Goal: Task Accomplishment & Management: Manage account settings

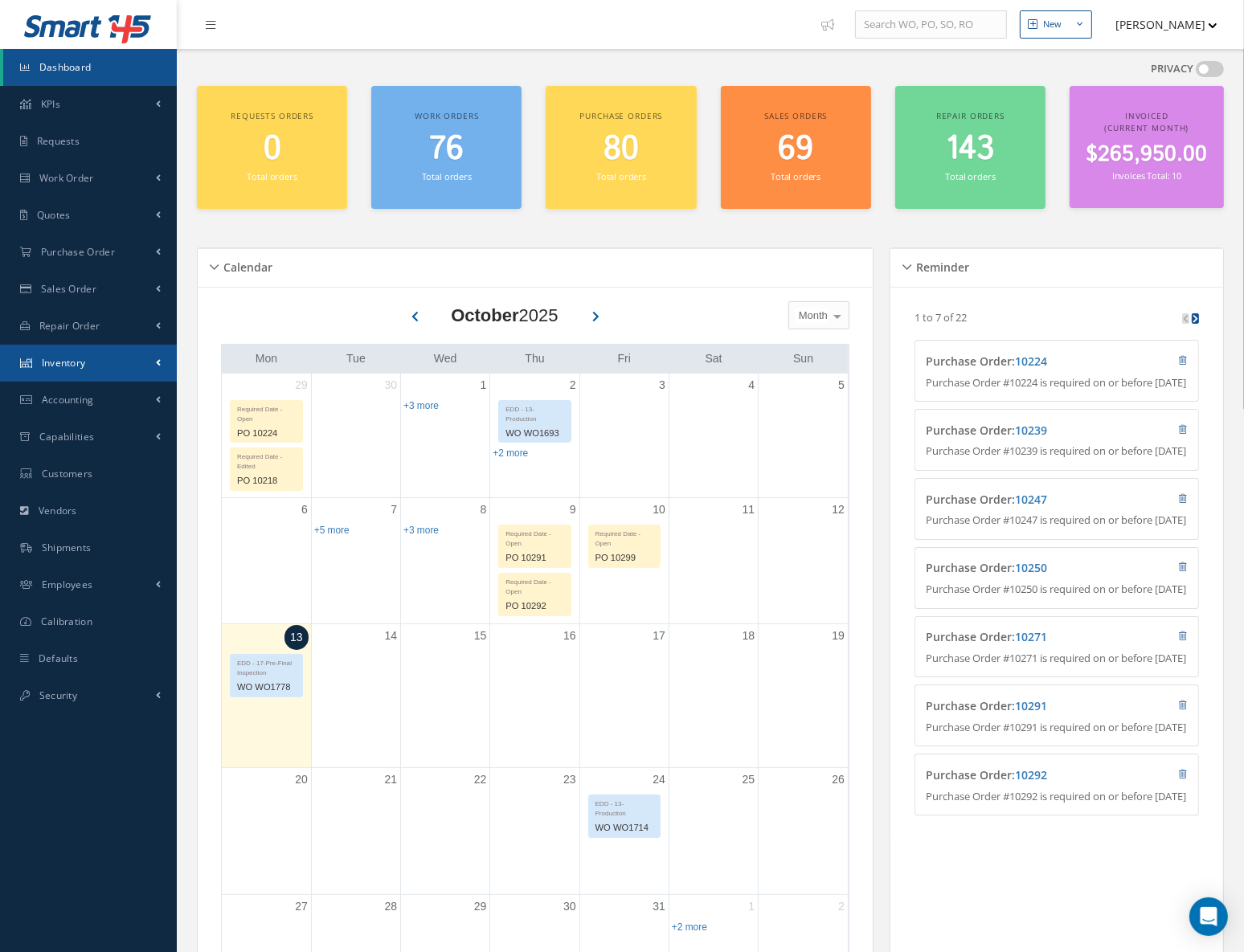
click at [94, 365] on link "Inventory" at bounding box center [88, 364] width 177 height 37
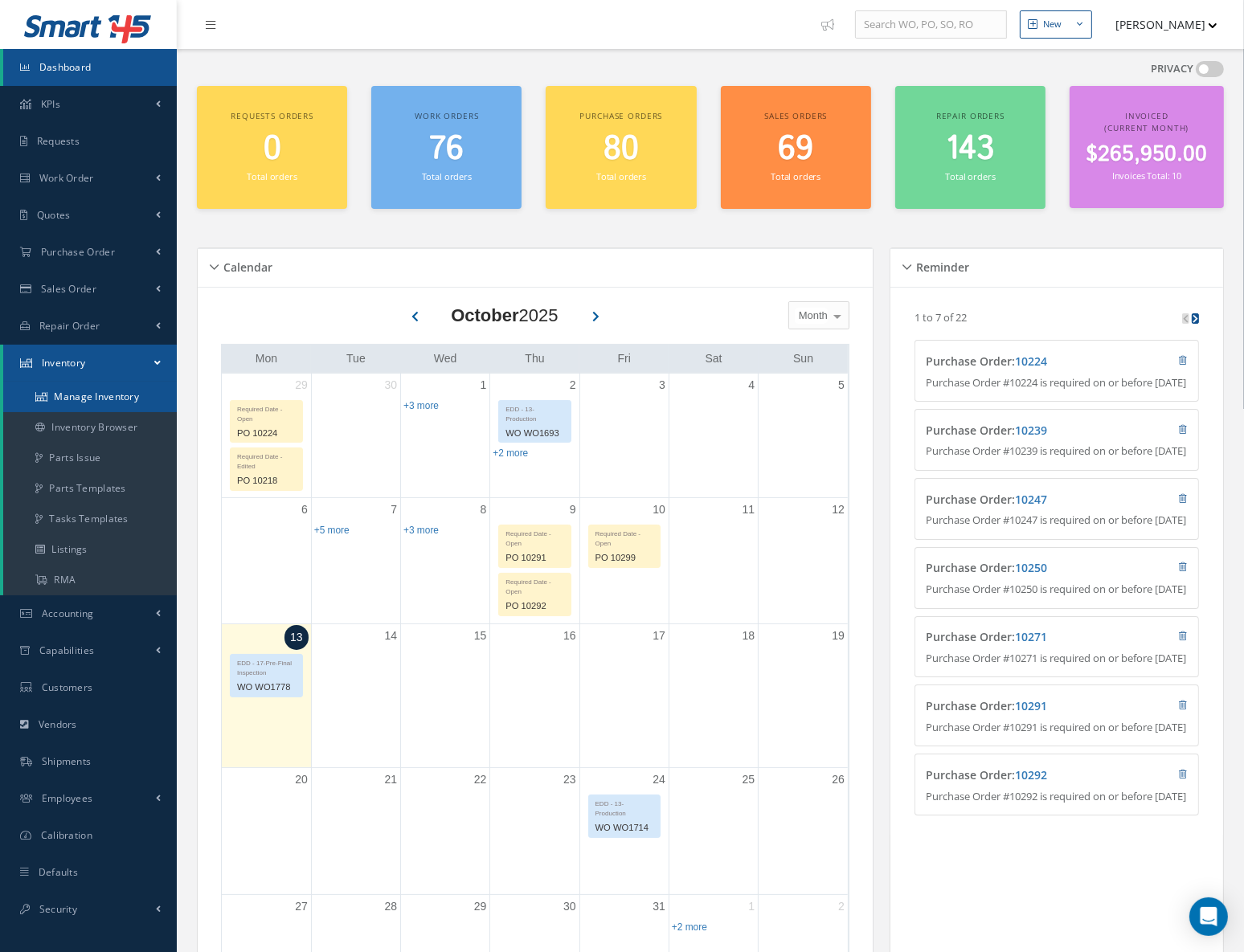
click at [110, 396] on link "Manage Inventory" at bounding box center [90, 397] width 174 height 31
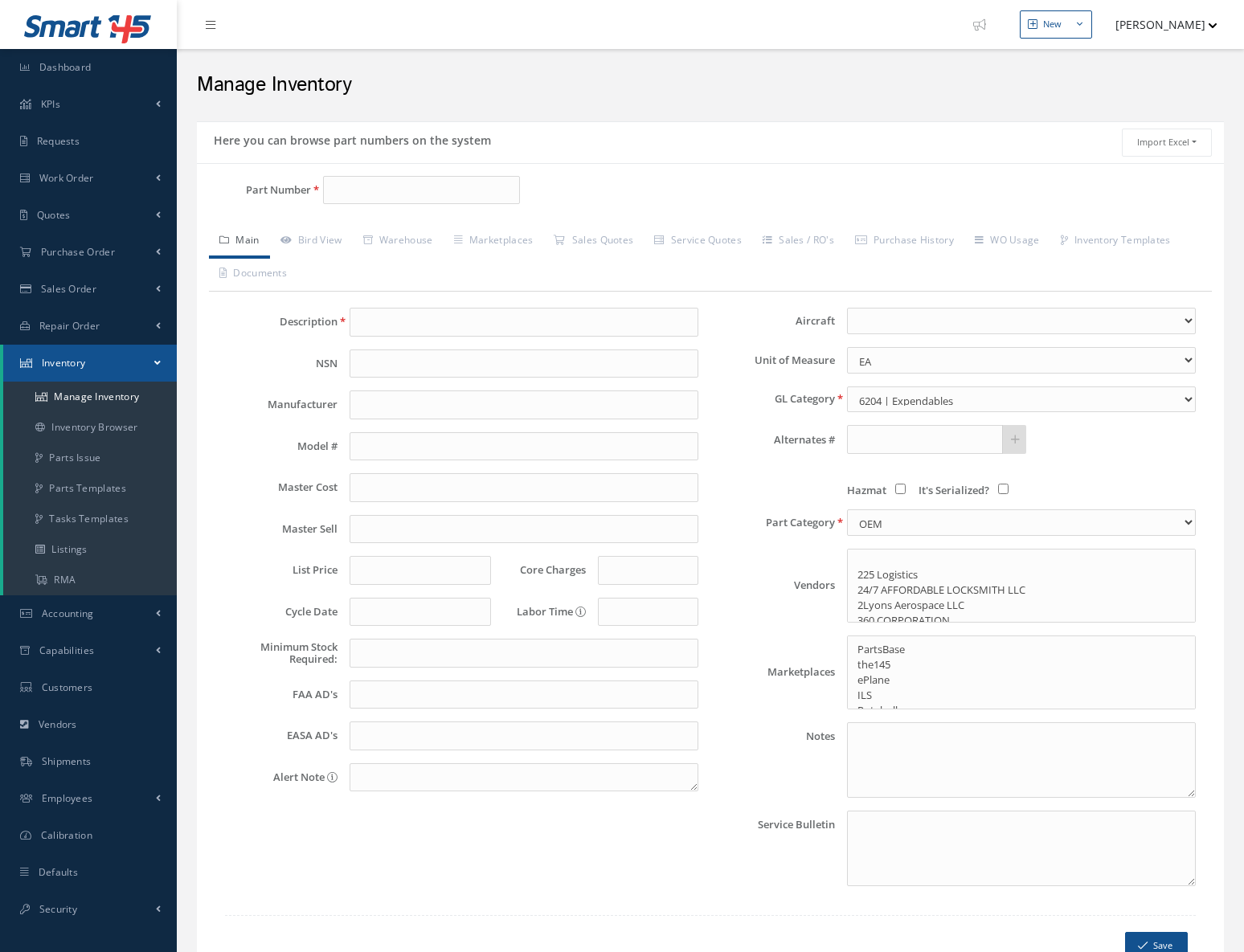
select select
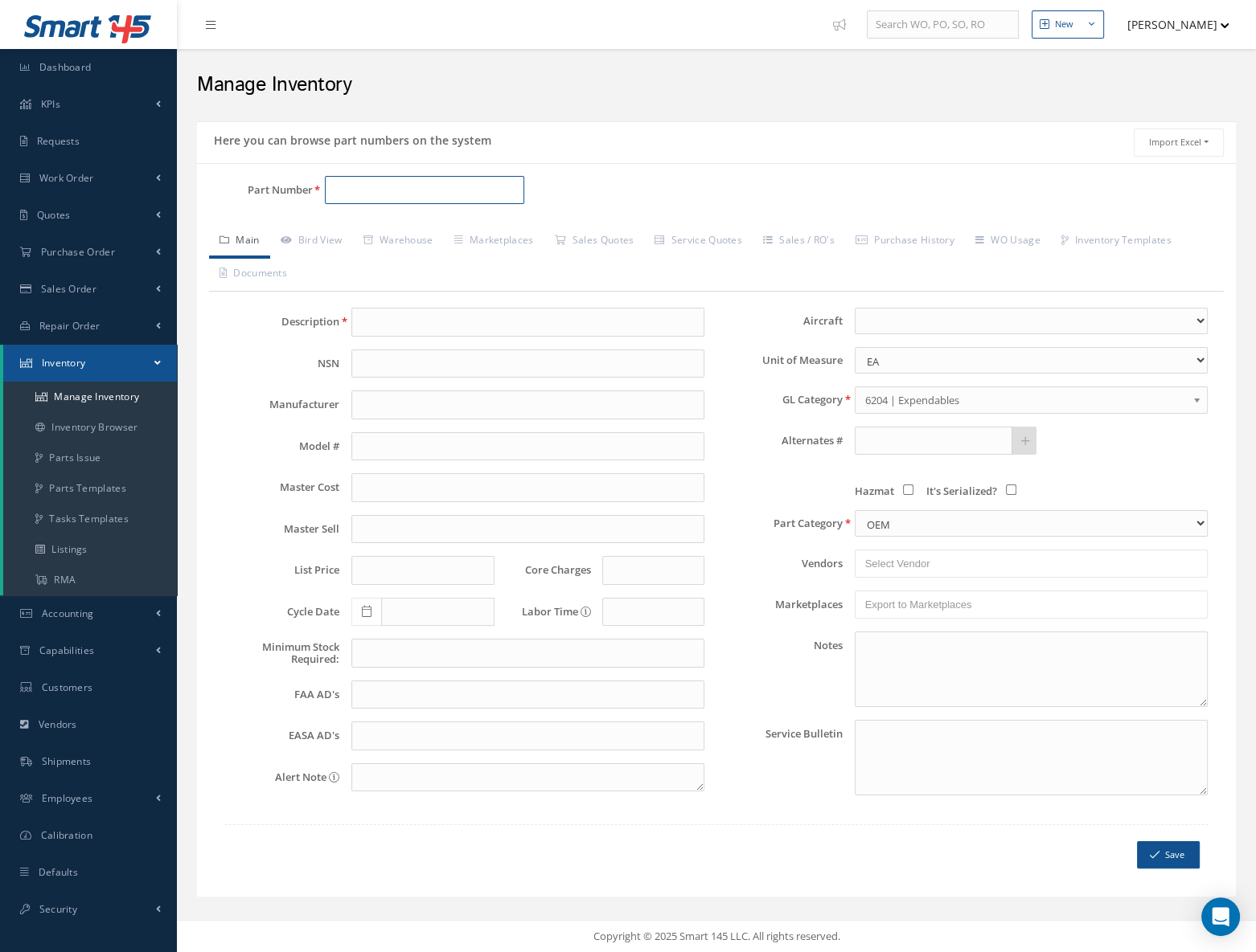
click at [377, 192] on input "Part Number" at bounding box center [424, 191] width 199 height 29
paste input "[PHONE_NUMBER]"
type input "[PHONE_NUMBER]"
click at [389, 232] on span "[PHONE_NUMBER]" at bounding box center [402, 231] width 145 height 17
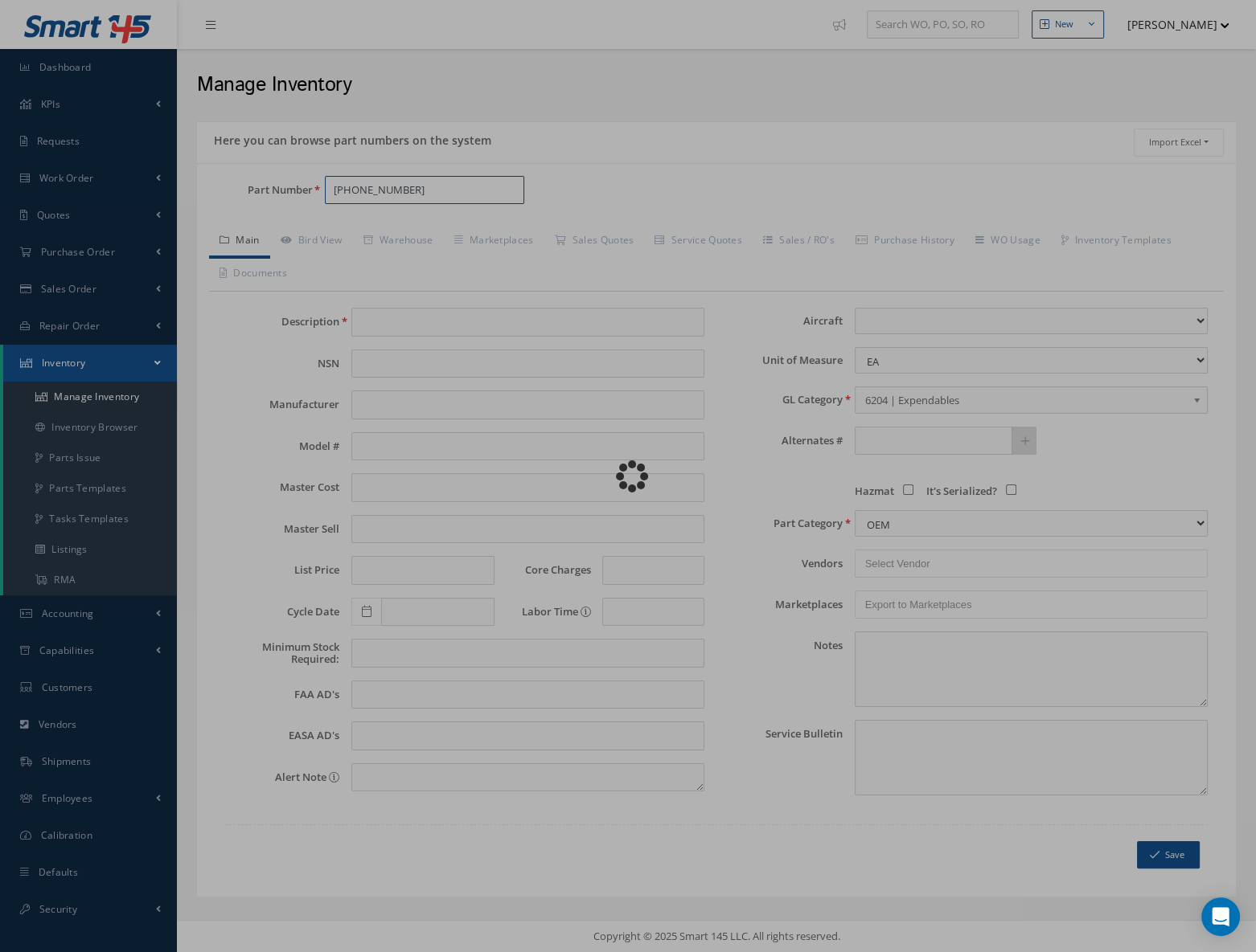
type input "THRUST REVERSER"
type input "0.00"
select select
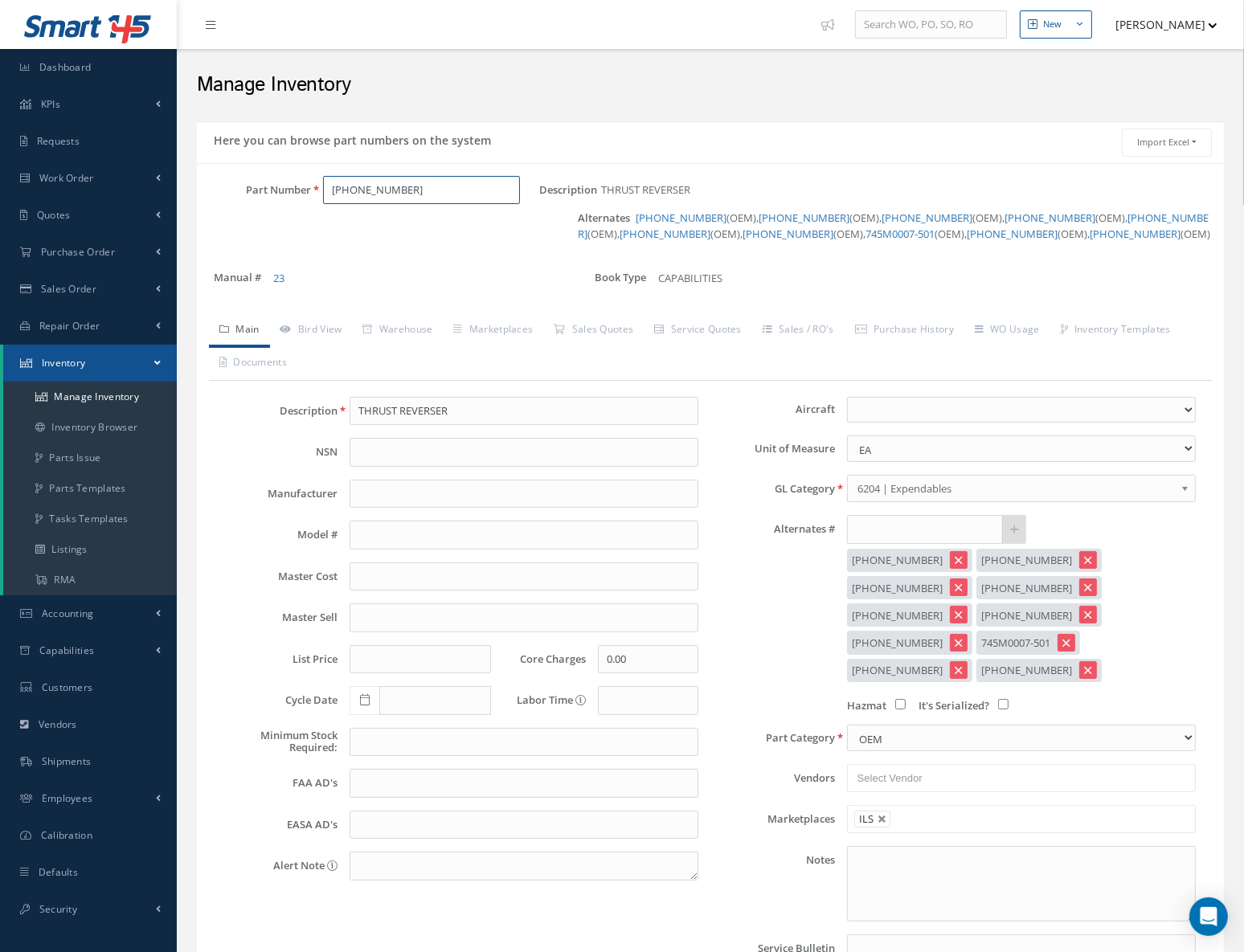
type input "[PHONE_NUMBER]"
click at [499, 410] on input "THRUST REVERSER" at bounding box center [523, 411] width 349 height 29
